Goal: Information Seeking & Learning: Compare options

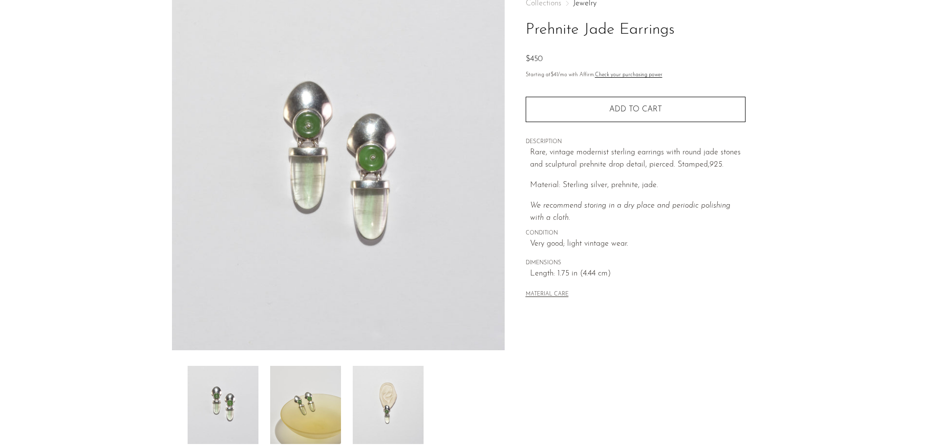
scroll to position [147, 0]
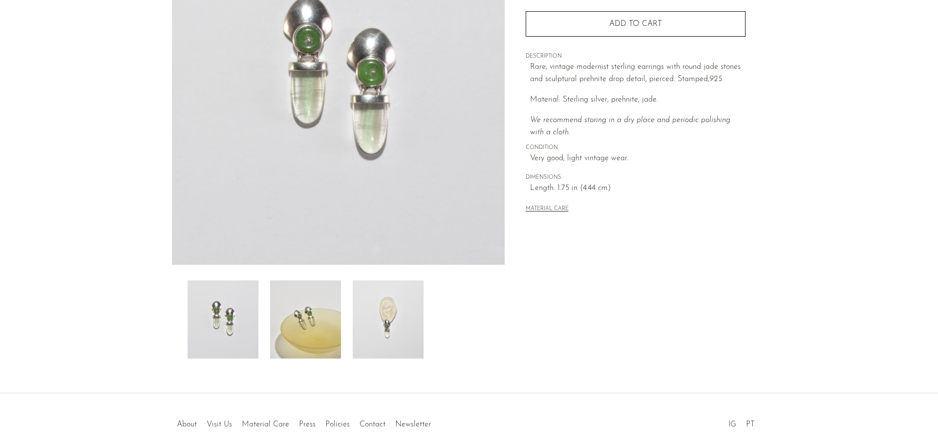
click at [391, 335] on img at bounding box center [388, 319] width 71 height 78
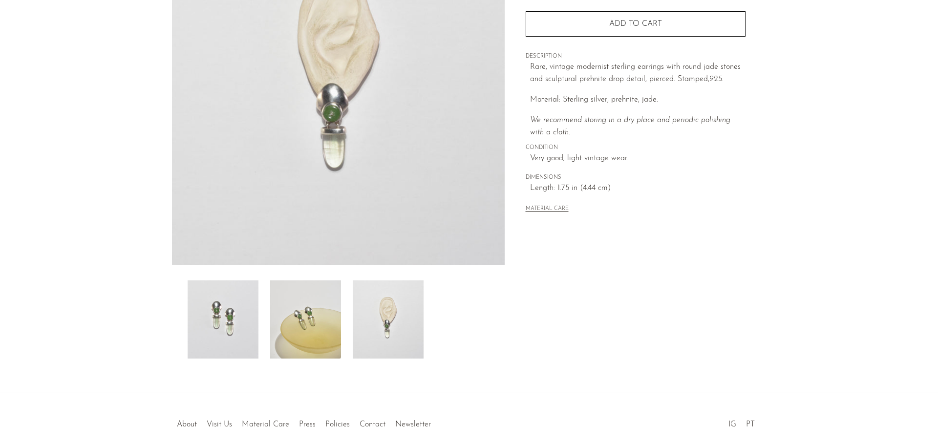
click at [335, 123] on img at bounding box center [338, 81] width 333 height 366
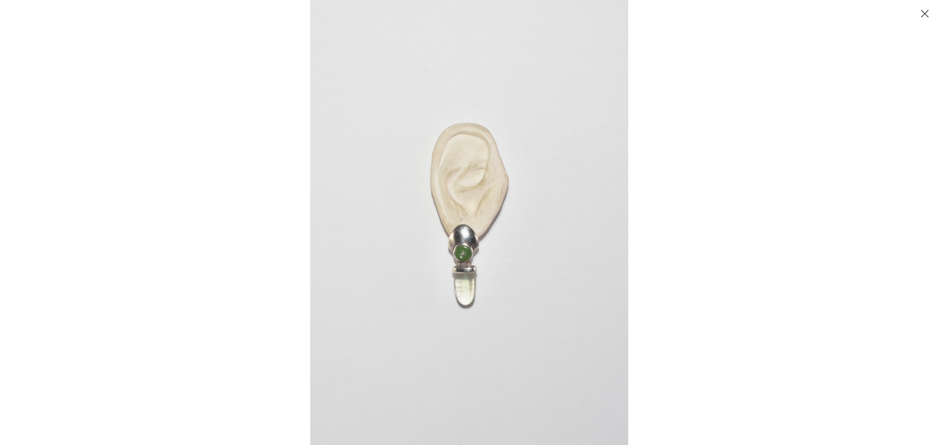
drag, startPoint x: 430, startPoint y: 194, endPoint x: 436, endPoint y: 204, distance: 11.8
click at [433, 199] on img at bounding box center [469, 222] width 318 height 445
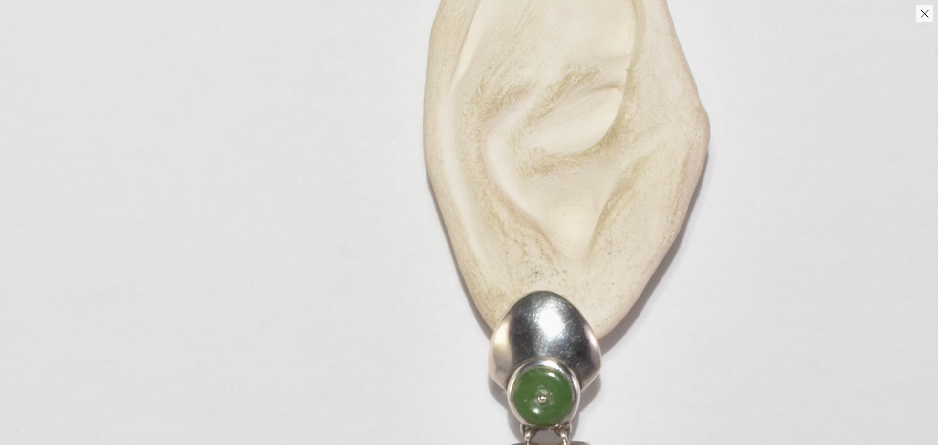
click at [612, 282] on img at bounding box center [566, 283] width 1164 height 1629
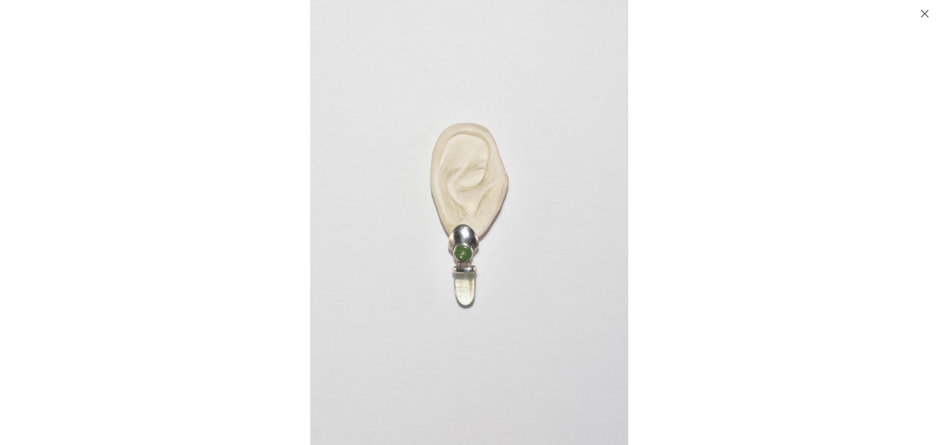
click at [936, 6] on div at bounding box center [469, 11] width 938 height 22
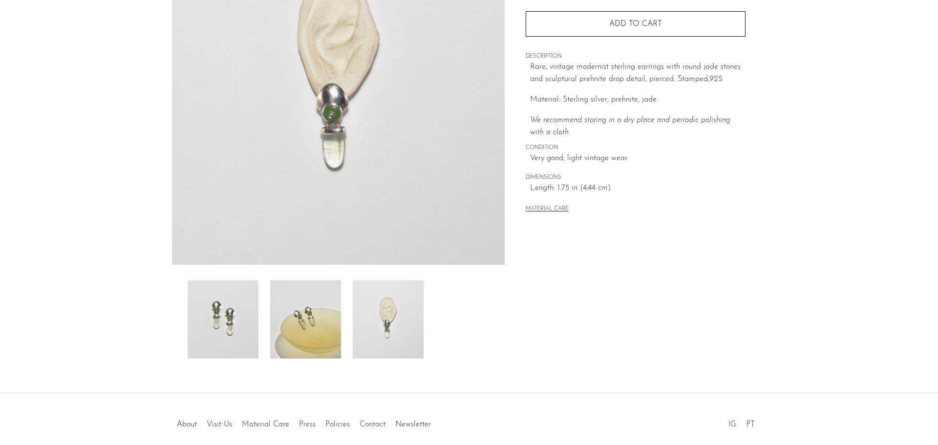
click at [928, 12] on body "Shop Featured New Arrivals Bestsellers" at bounding box center [469, 171] width 938 height 636
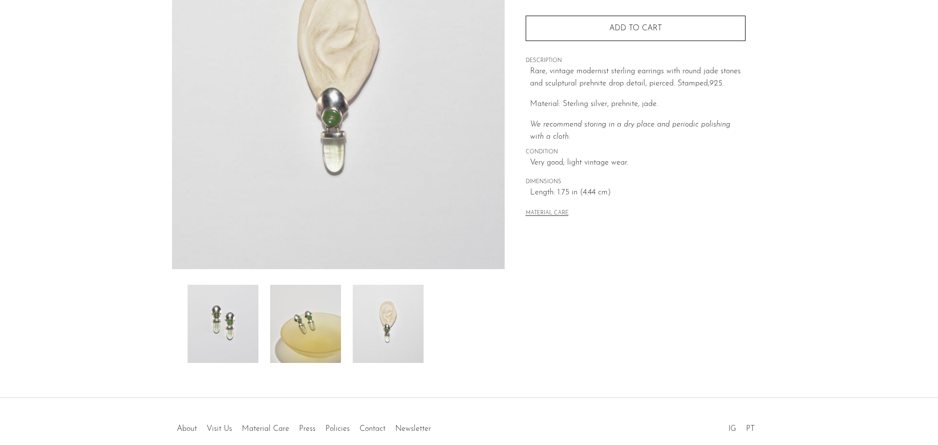
scroll to position [191, 0]
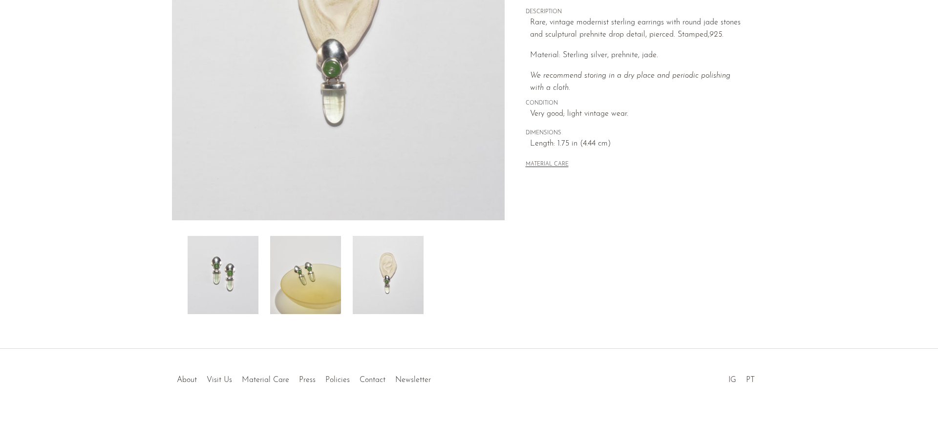
click at [310, 284] on img at bounding box center [305, 275] width 71 height 78
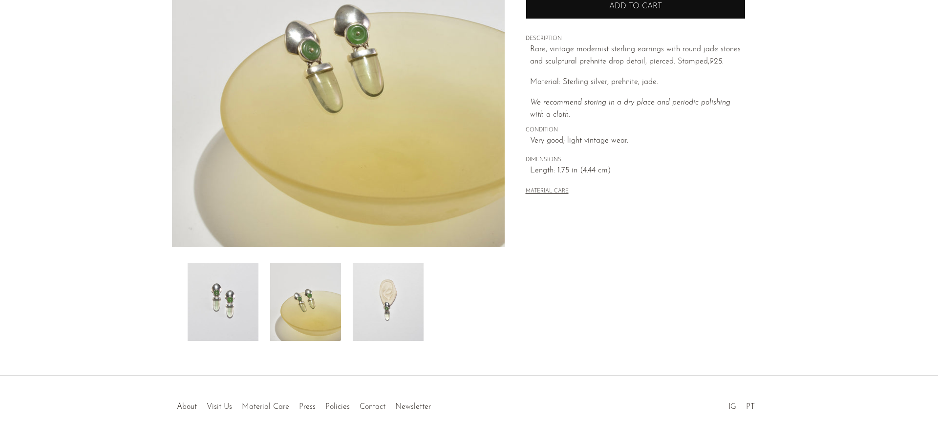
scroll to position [142, 0]
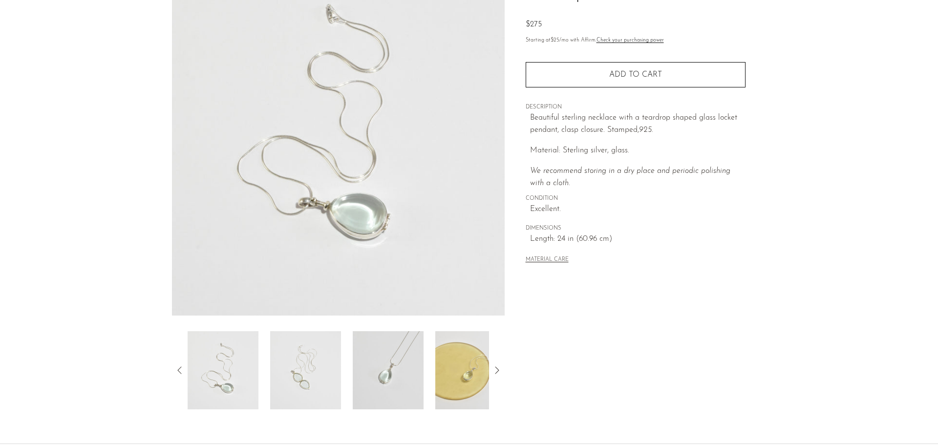
scroll to position [98, 0]
click at [381, 343] on img at bounding box center [388, 368] width 71 height 78
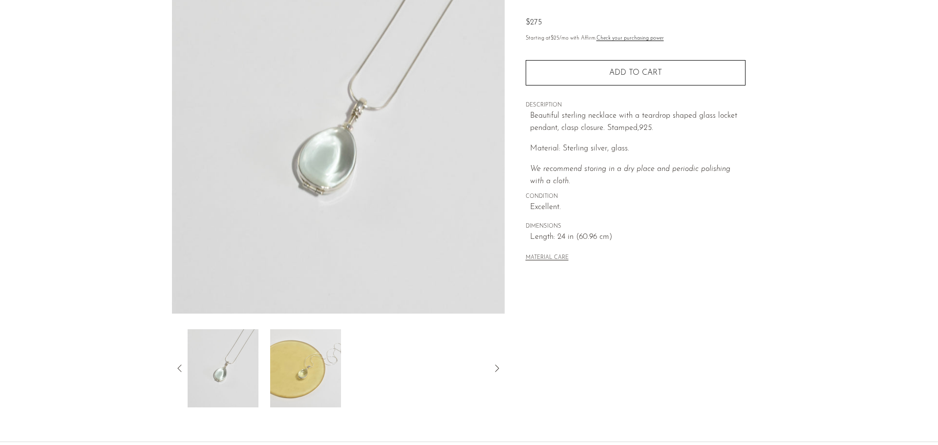
click at [176, 370] on icon at bounding box center [180, 368] width 12 height 12
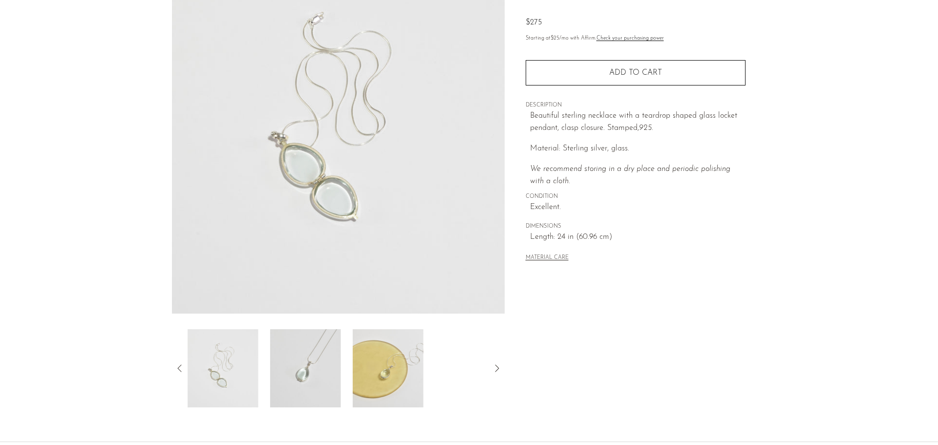
click at [225, 368] on img at bounding box center [223, 368] width 71 height 78
click at [176, 368] on icon at bounding box center [180, 368] width 12 height 12
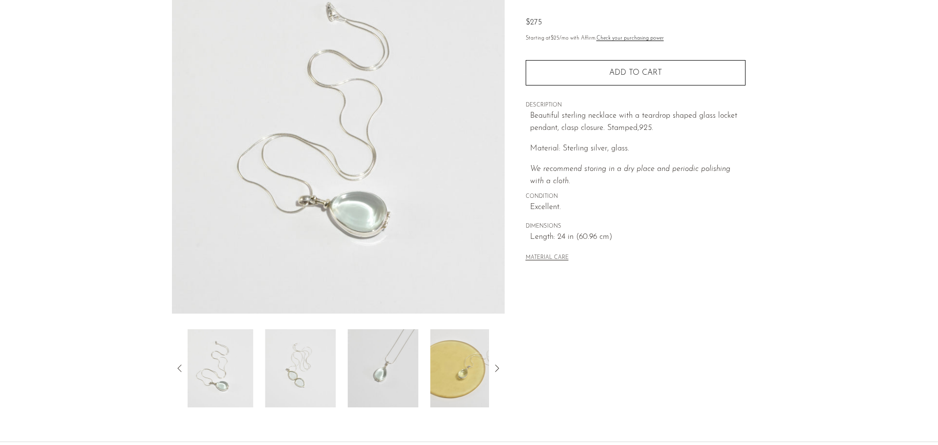
click at [243, 358] on img at bounding box center [218, 368] width 71 height 78
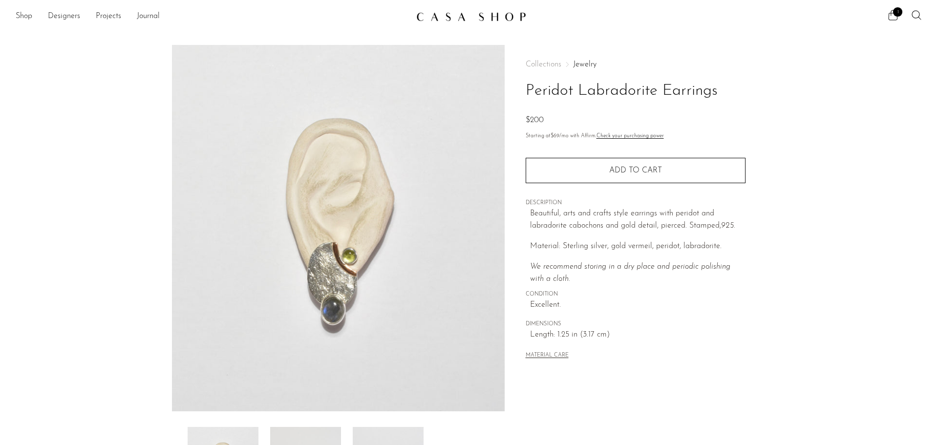
scroll to position [98, 0]
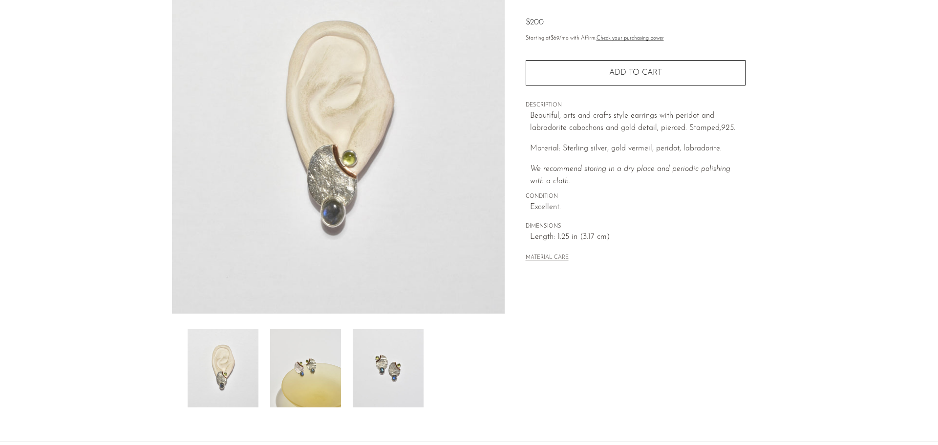
click at [328, 363] on img at bounding box center [305, 368] width 71 height 78
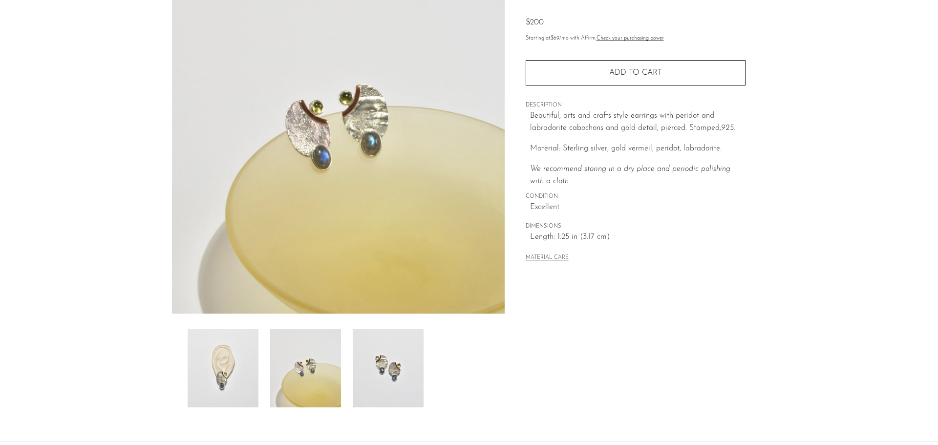
click at [373, 360] on img at bounding box center [388, 368] width 71 height 78
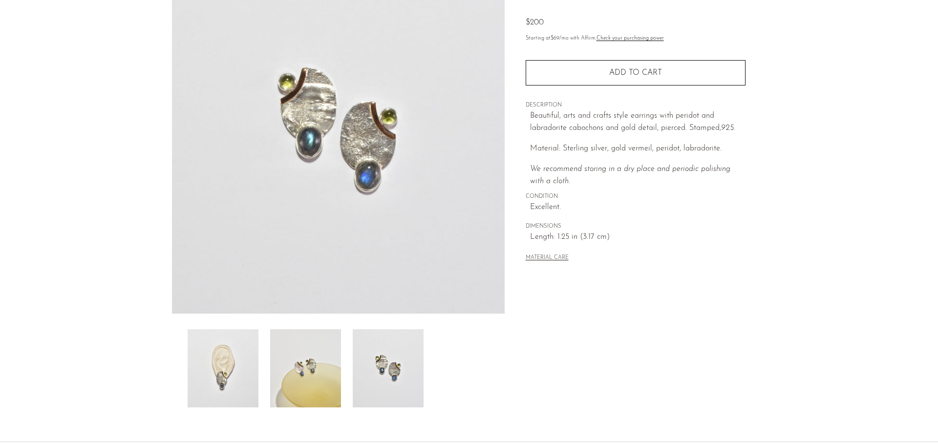
click at [246, 360] on img at bounding box center [223, 368] width 71 height 78
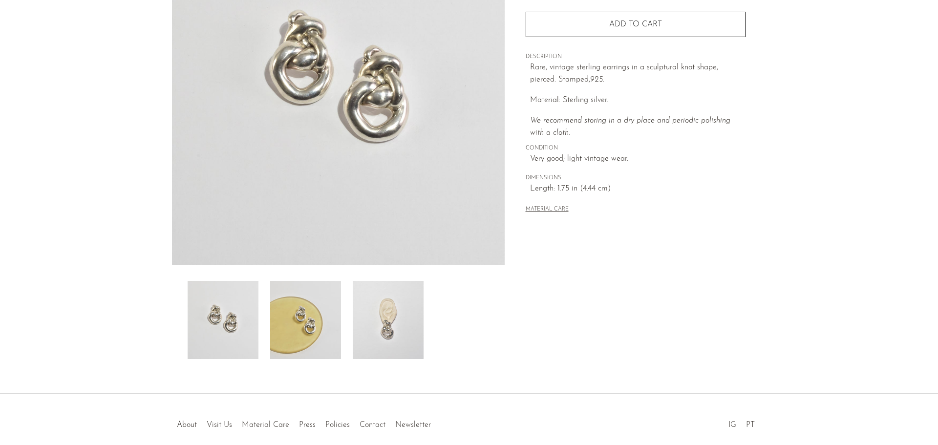
scroll to position [147, 0]
click at [393, 307] on img at bounding box center [388, 319] width 71 height 78
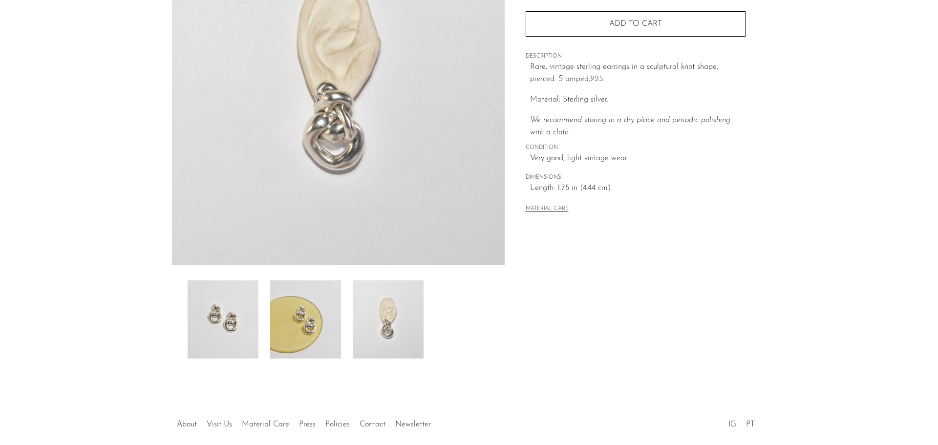
click at [236, 298] on img at bounding box center [223, 319] width 71 height 78
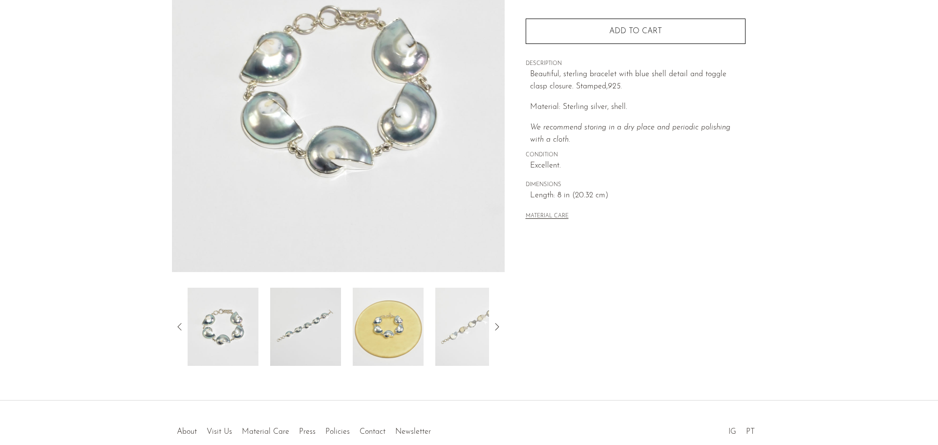
scroll to position [191, 0]
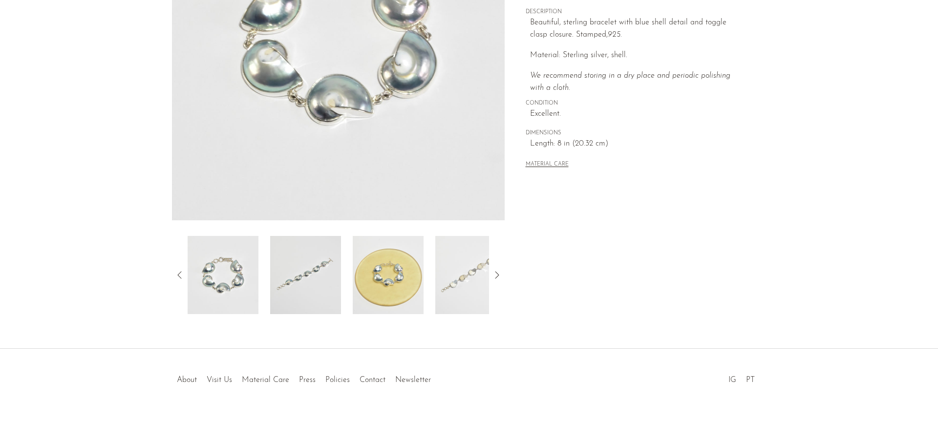
click at [413, 286] on img at bounding box center [388, 275] width 71 height 78
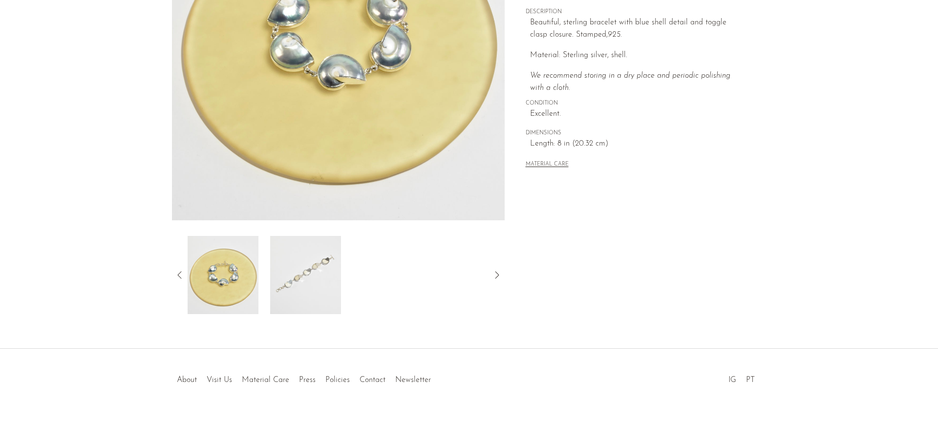
click at [309, 259] on img at bounding box center [305, 275] width 71 height 78
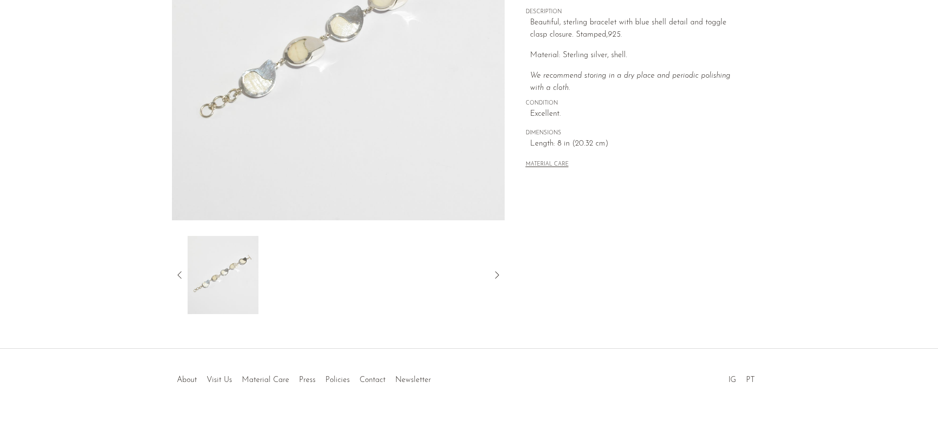
click at [178, 278] on icon at bounding box center [180, 275] width 12 height 12
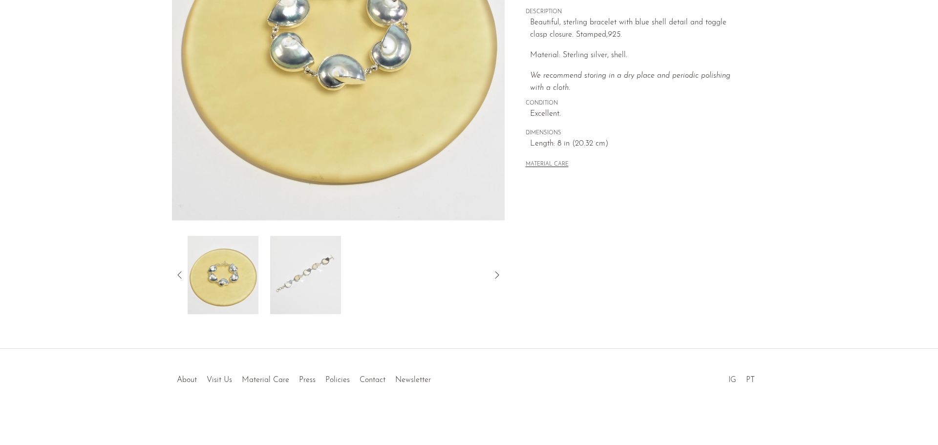
click at [179, 272] on icon at bounding box center [180, 275] width 12 height 12
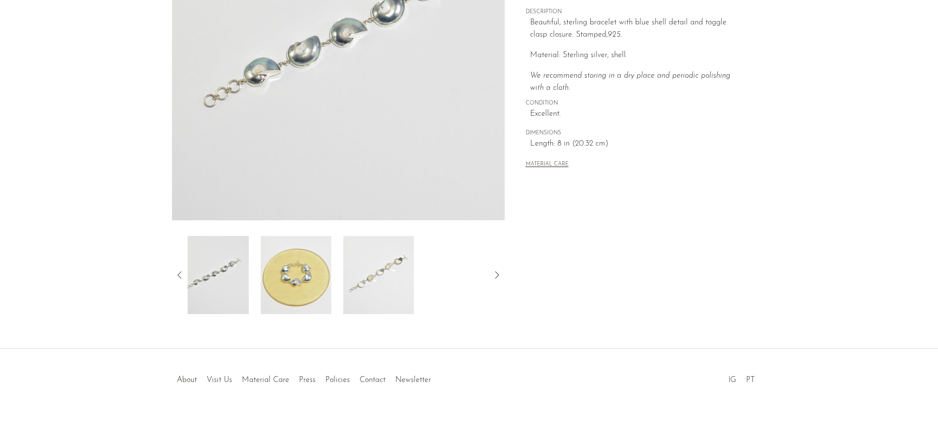
click at [206, 269] on img at bounding box center [213, 275] width 71 height 78
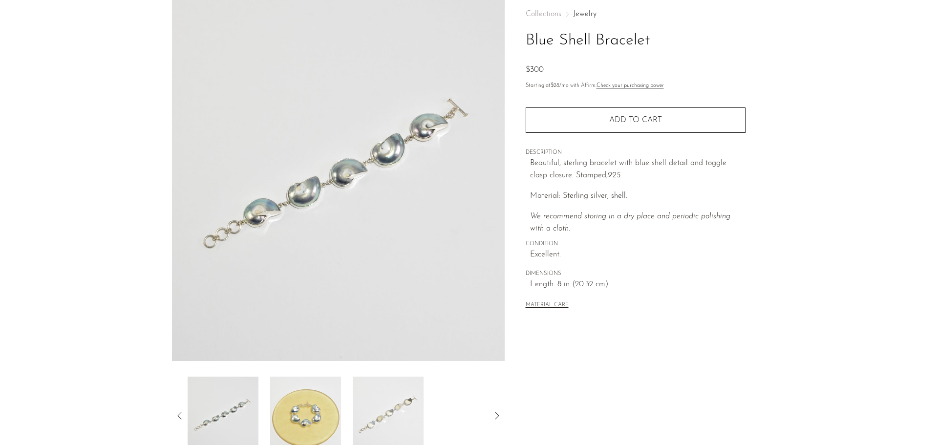
scroll to position [44, 0]
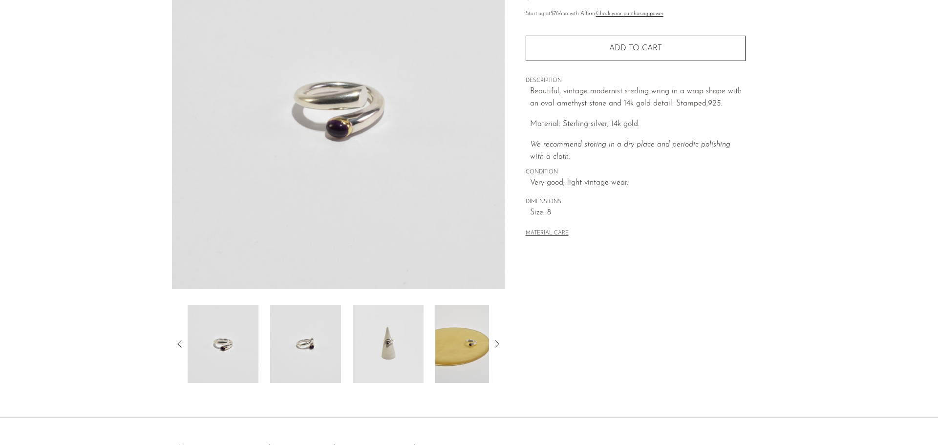
scroll to position [147, 0]
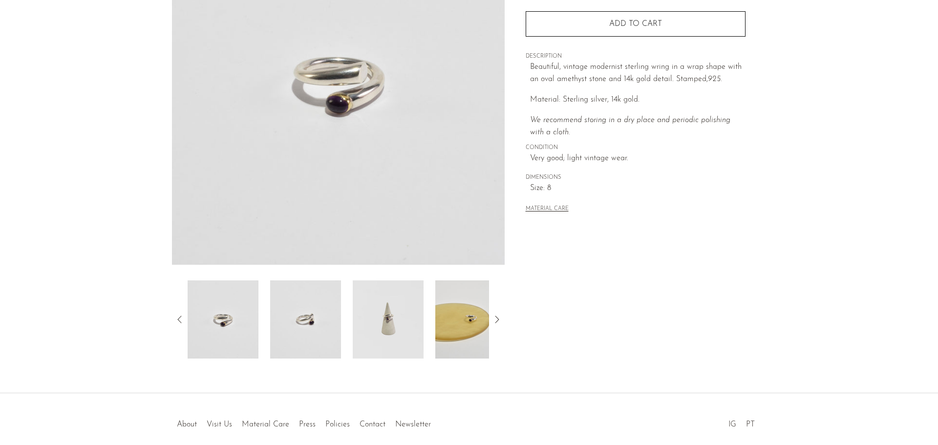
click at [313, 317] on img at bounding box center [305, 319] width 71 height 78
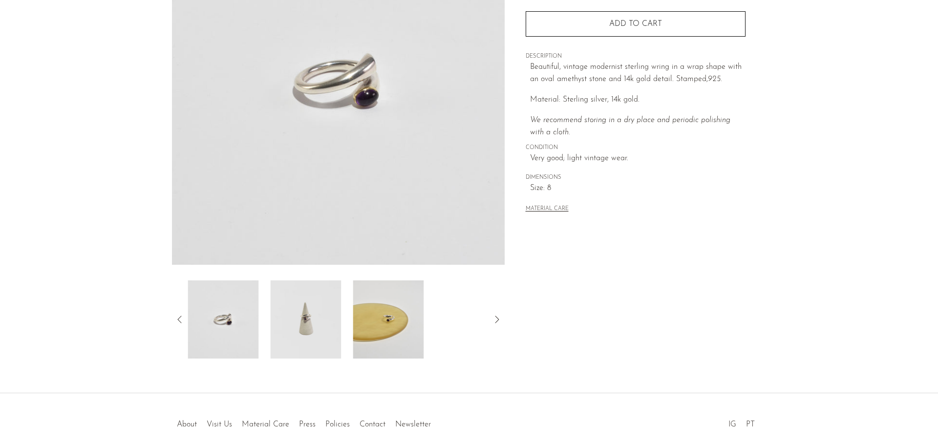
click at [328, 318] on img at bounding box center [305, 319] width 71 height 78
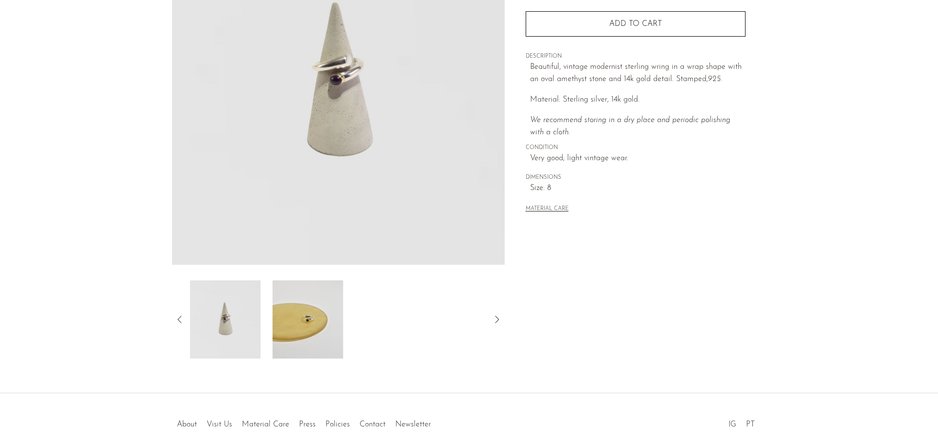
click at [333, 318] on img at bounding box center [308, 319] width 71 height 78
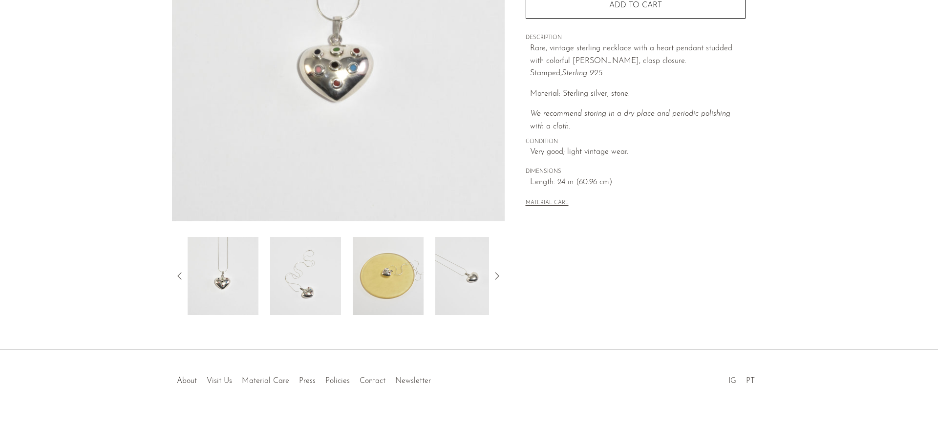
scroll to position [191, 0]
click at [304, 249] on img at bounding box center [305, 275] width 71 height 78
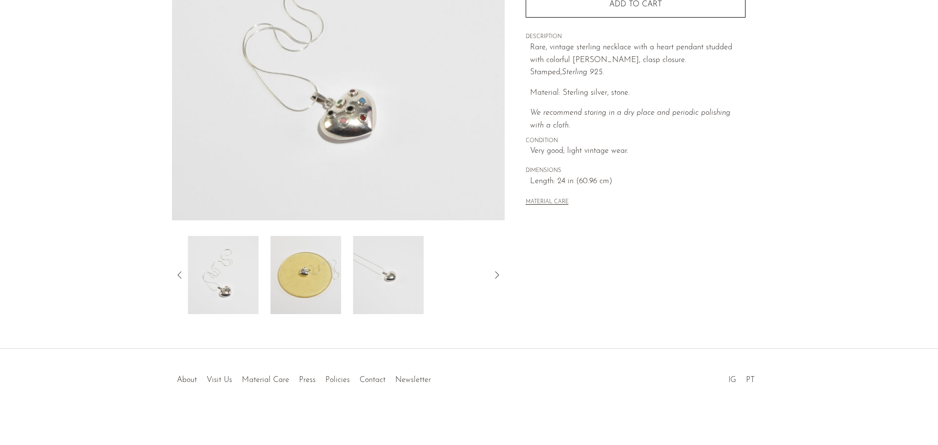
click at [310, 267] on img at bounding box center [305, 275] width 71 height 78
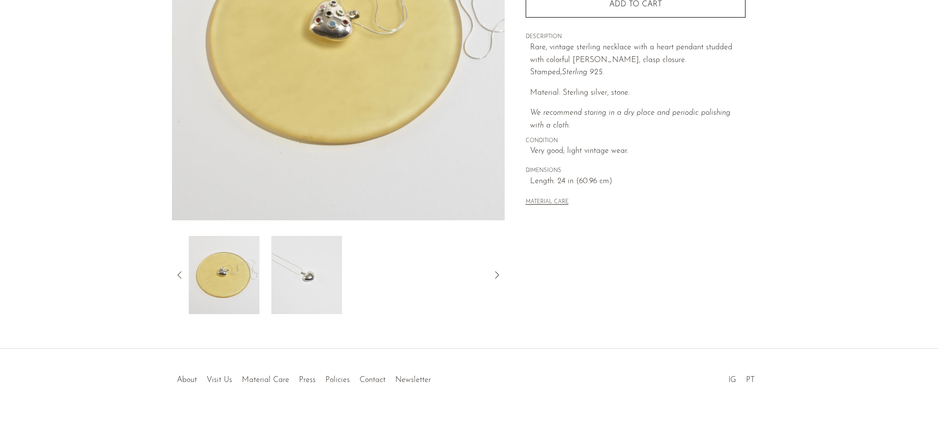
click at [318, 269] on img at bounding box center [306, 275] width 71 height 78
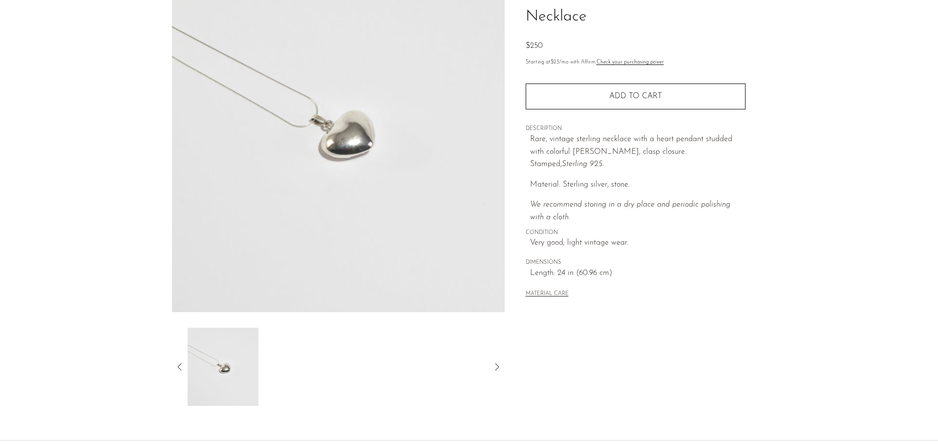
scroll to position [142, 0]
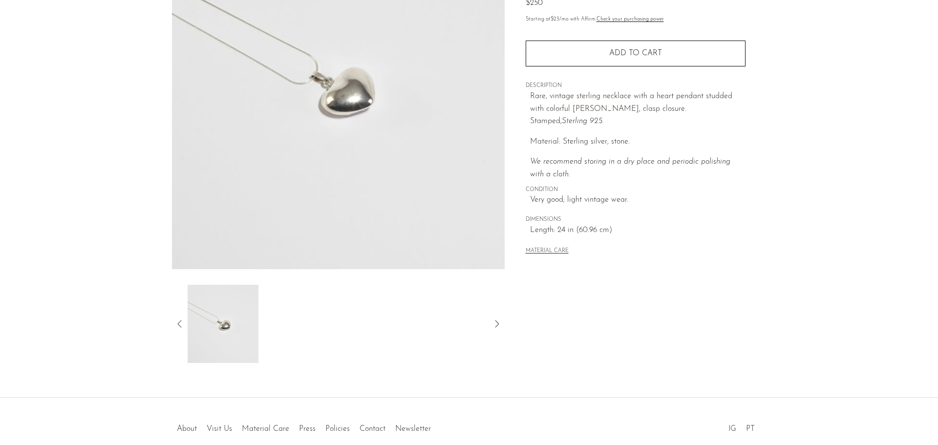
click at [167, 323] on article "Colorful Heart Pendant Necklace $250" at bounding box center [468, 133] width 625 height 460
click at [197, 317] on img at bounding box center [223, 324] width 71 height 78
click at [509, 320] on div "Collections Jewelry Colorful Heart Pendant Necklace $250 Starting at $23 /mo wi…" at bounding box center [635, 133] width 261 height 460
click at [499, 319] on icon at bounding box center [497, 324] width 12 height 12
click at [178, 322] on icon at bounding box center [180, 324] width 12 height 12
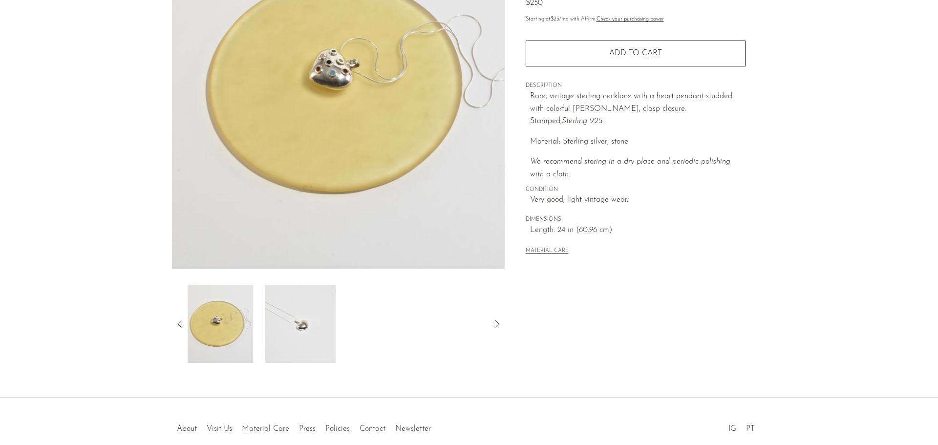
click at [183, 318] on icon at bounding box center [180, 324] width 12 height 12
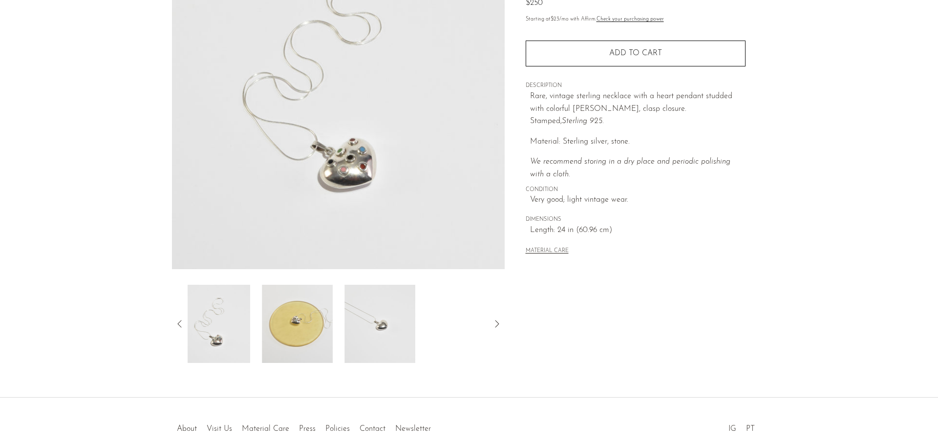
click at [183, 318] on icon at bounding box center [180, 324] width 12 height 12
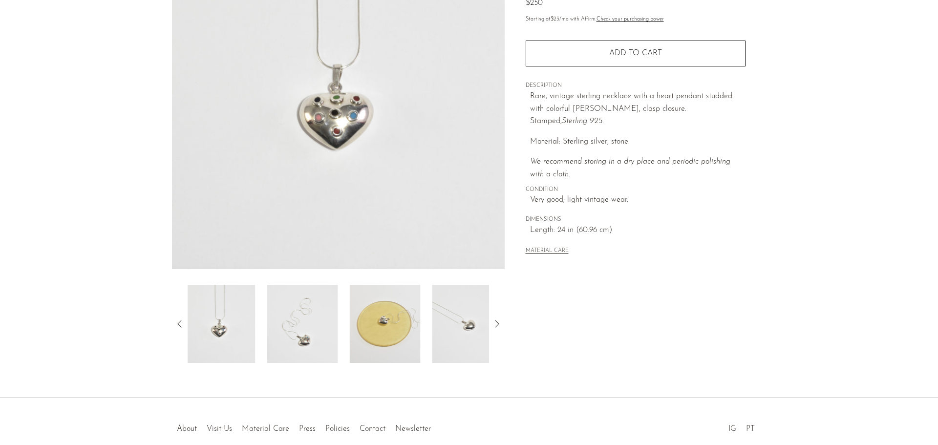
click at [349, 138] on img at bounding box center [338, 86] width 333 height 366
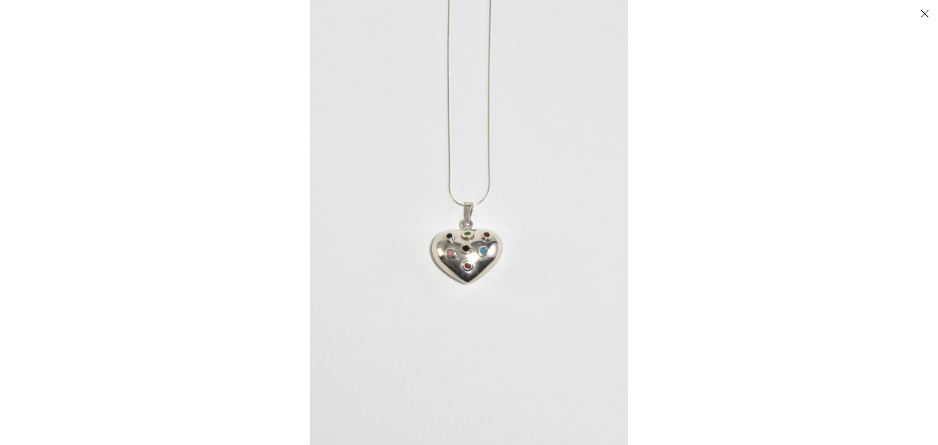
click at [458, 244] on img at bounding box center [469, 222] width 318 height 445
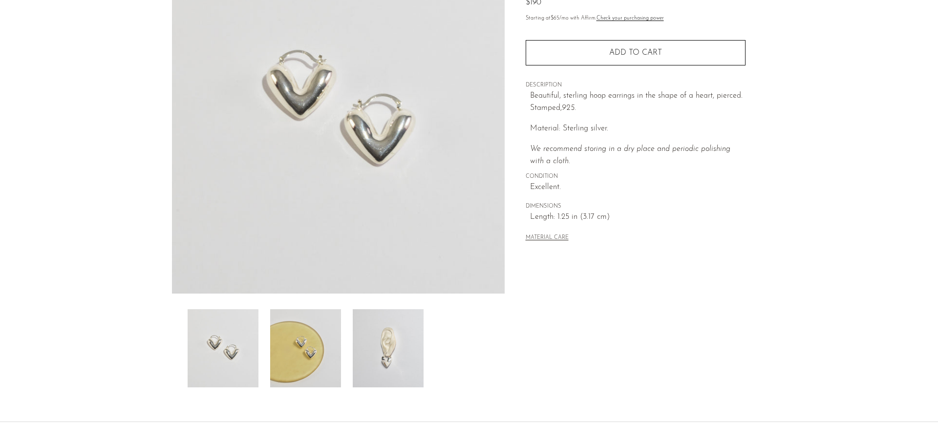
scroll to position [191, 0]
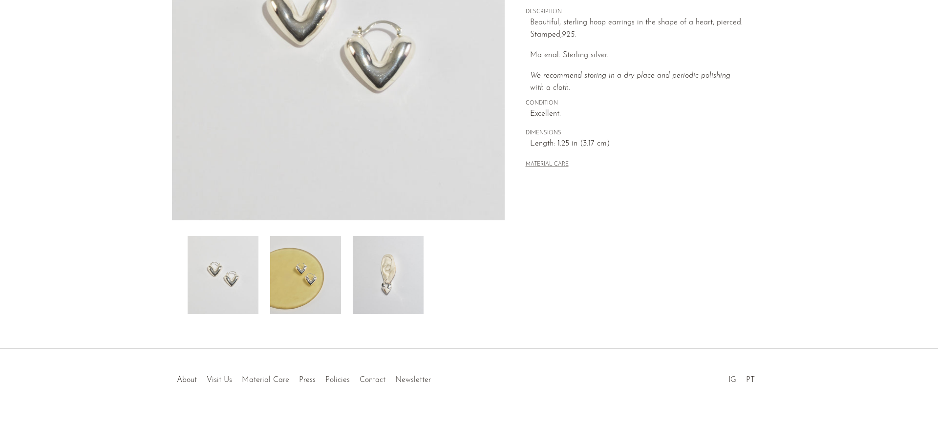
click at [404, 279] on img at bounding box center [388, 275] width 71 height 78
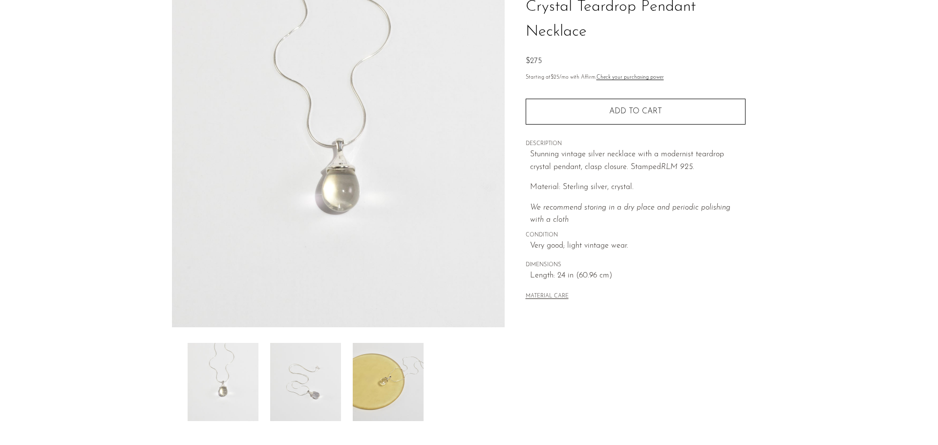
scroll to position [191, 0]
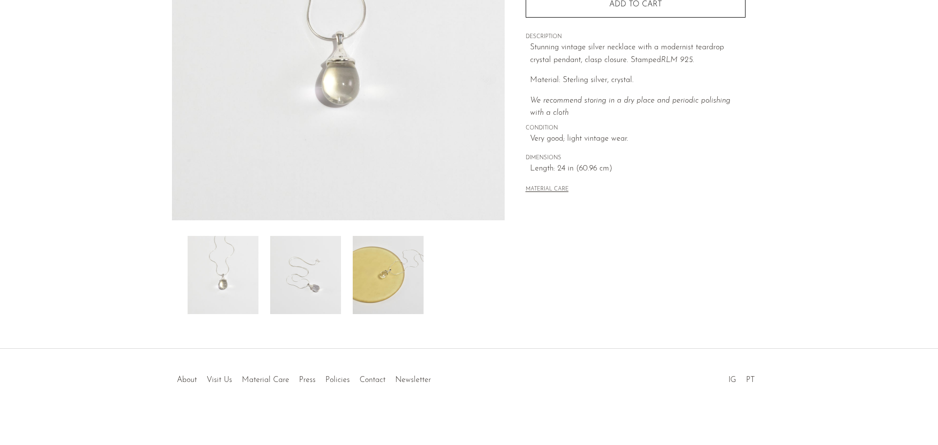
click at [287, 297] on img at bounding box center [305, 275] width 71 height 78
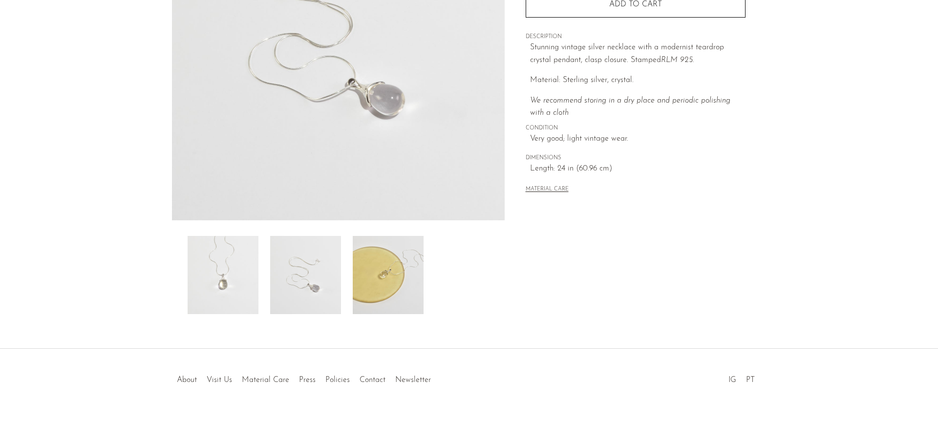
click at [371, 278] on img at bounding box center [388, 275] width 71 height 78
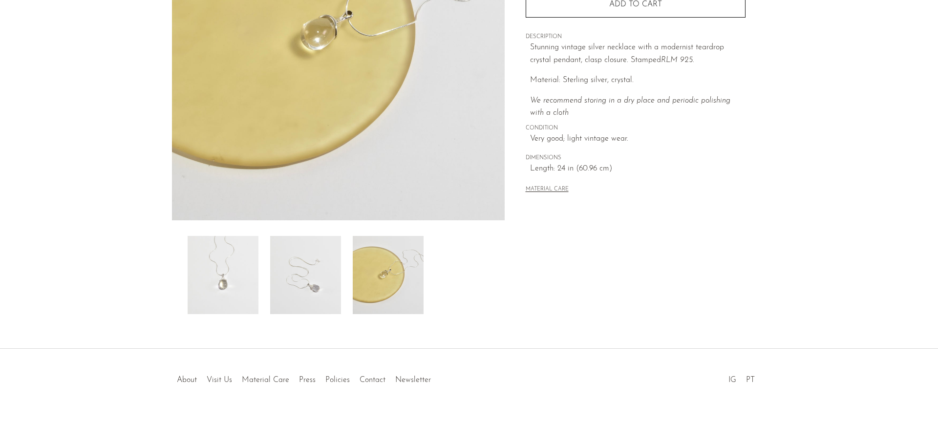
scroll to position [0, 0]
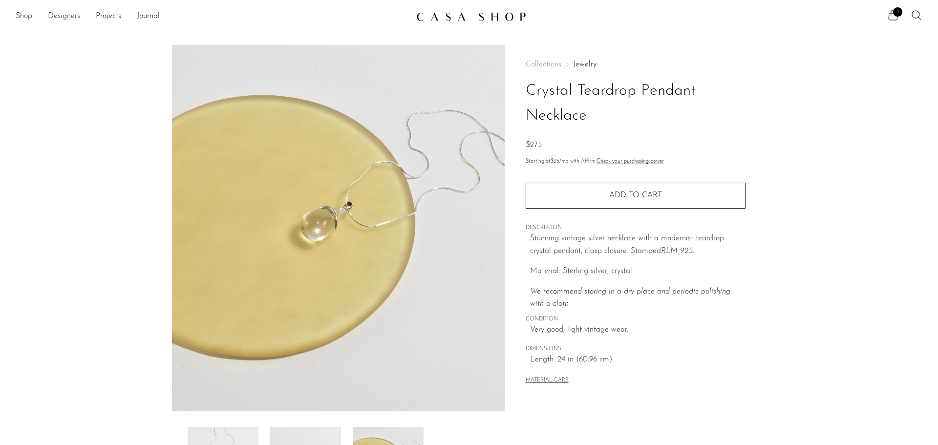
click at [463, 174] on img at bounding box center [338, 228] width 333 height 366
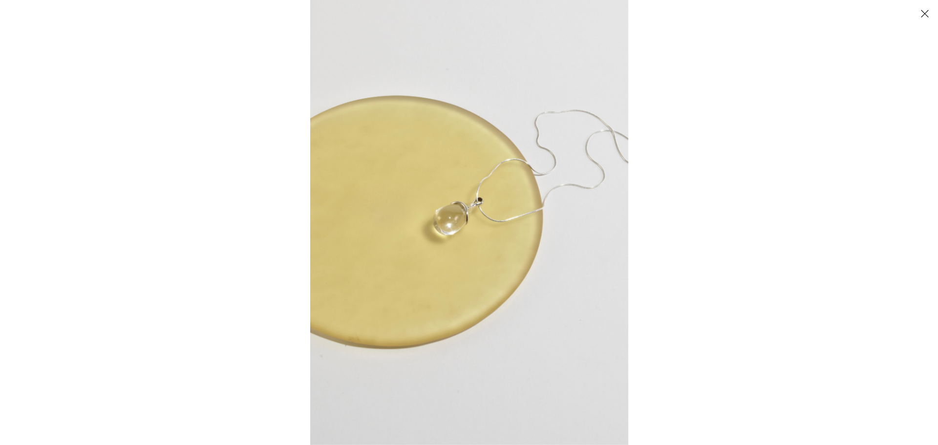
click at [462, 235] on img at bounding box center [469, 222] width 318 height 445
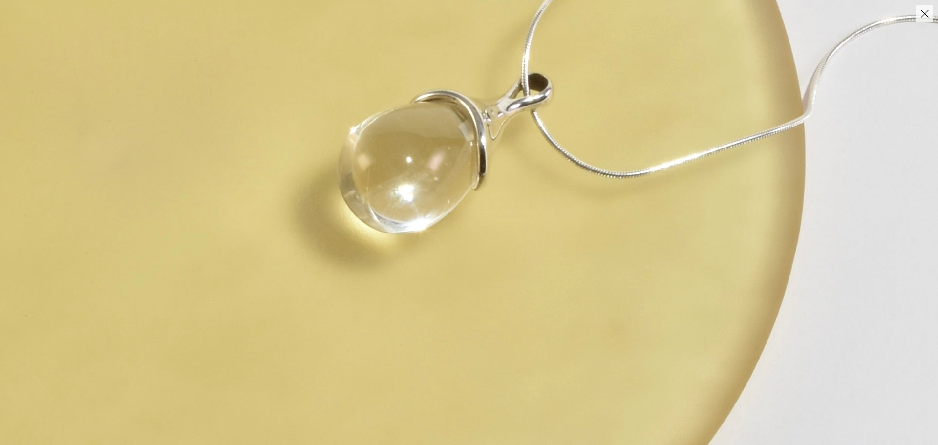
click at [462, 235] on img at bounding box center [491, 180] width 1353 height 1894
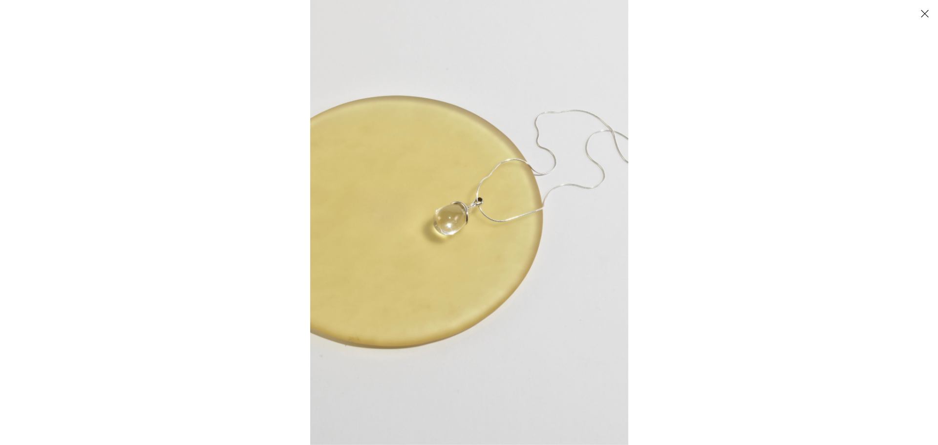
click at [750, 10] on button "Close" at bounding box center [924, 13] width 17 height 17
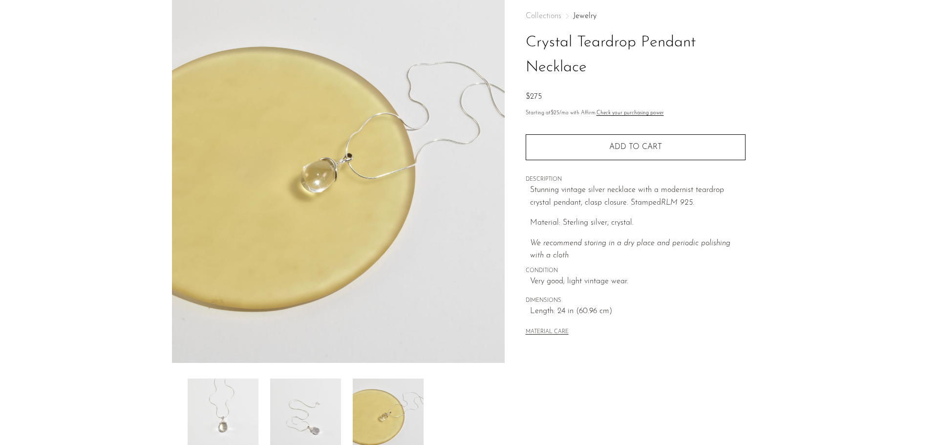
scroll to position [191, 0]
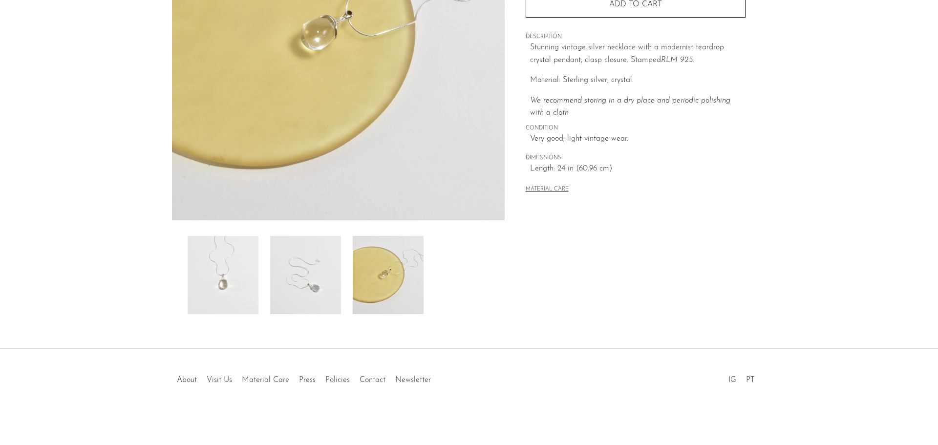
click at [237, 277] on img at bounding box center [223, 275] width 71 height 78
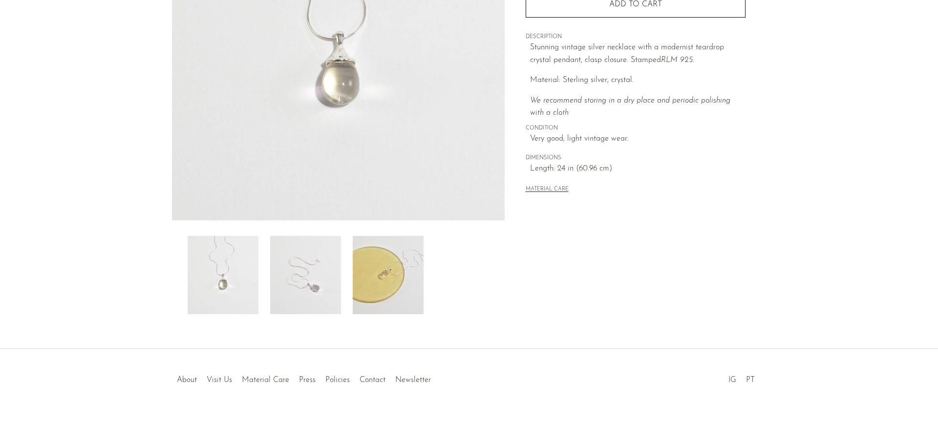
click at [341, 75] on img at bounding box center [338, 37] width 333 height 366
